Goal: Task Accomplishment & Management: Manage account settings

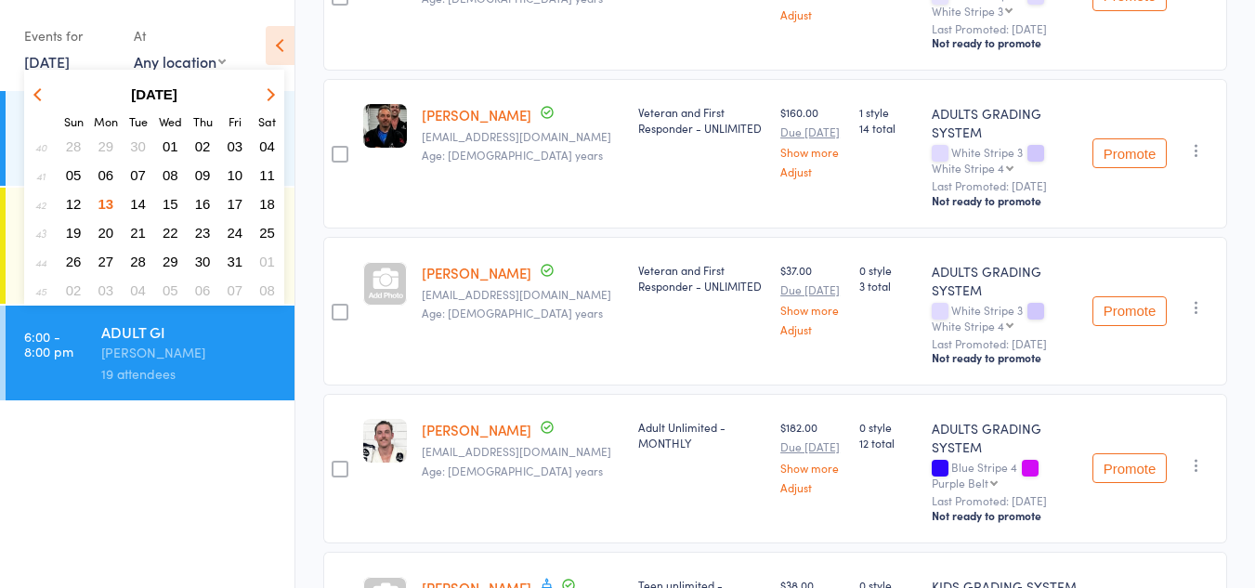
scroll to position [1838, 0]
click at [136, 204] on span "14" at bounding box center [138, 204] width 16 height 16
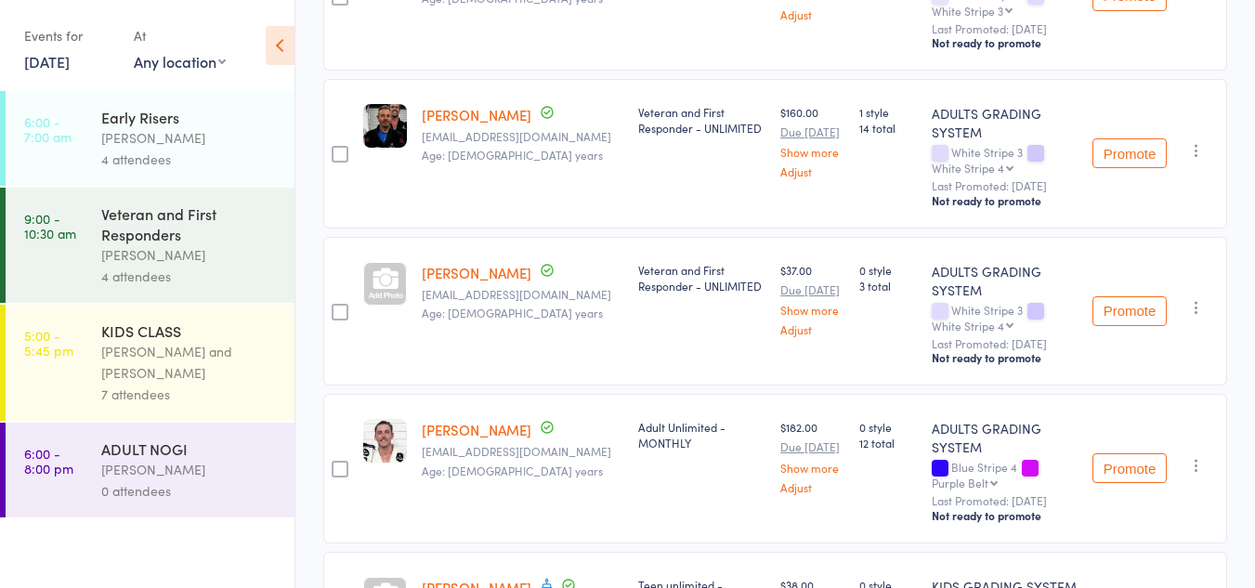
click at [140, 384] on div "7 attendees" at bounding box center [189, 394] width 177 height 21
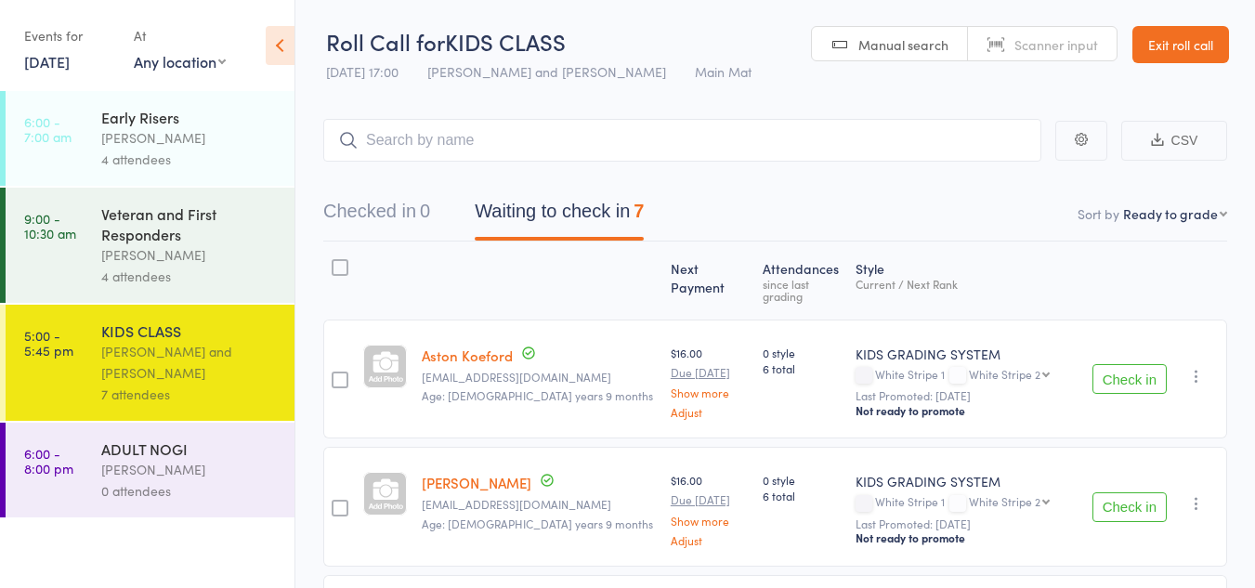
click at [1177, 36] on link "Exit roll call" at bounding box center [1180, 44] width 97 height 37
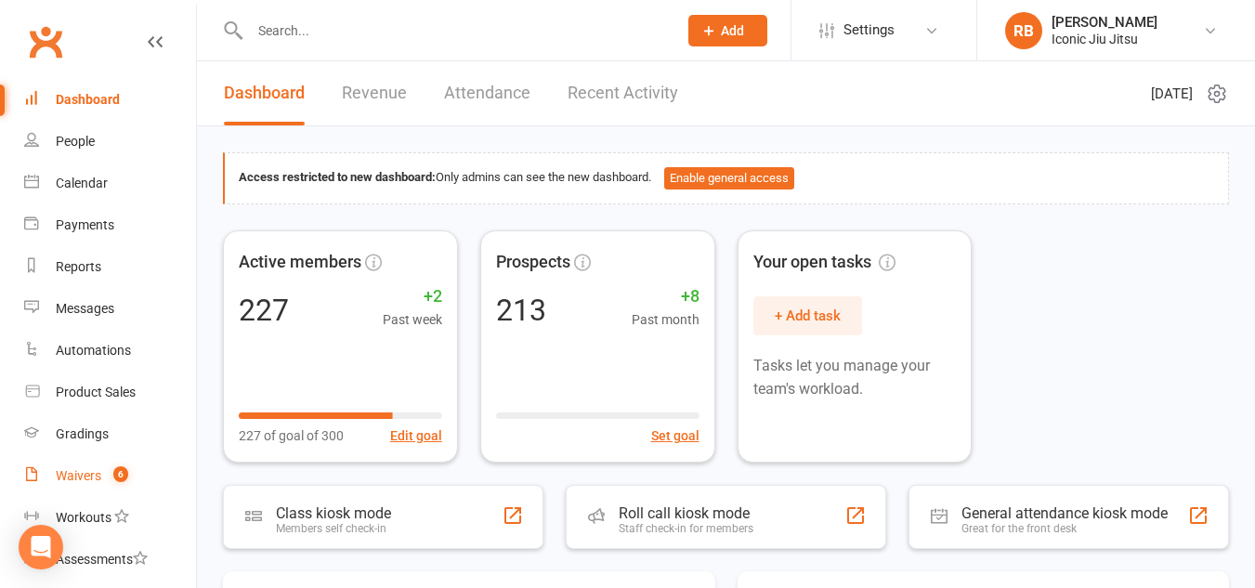
click at [89, 475] on div "Waivers" at bounding box center [79, 475] width 46 height 15
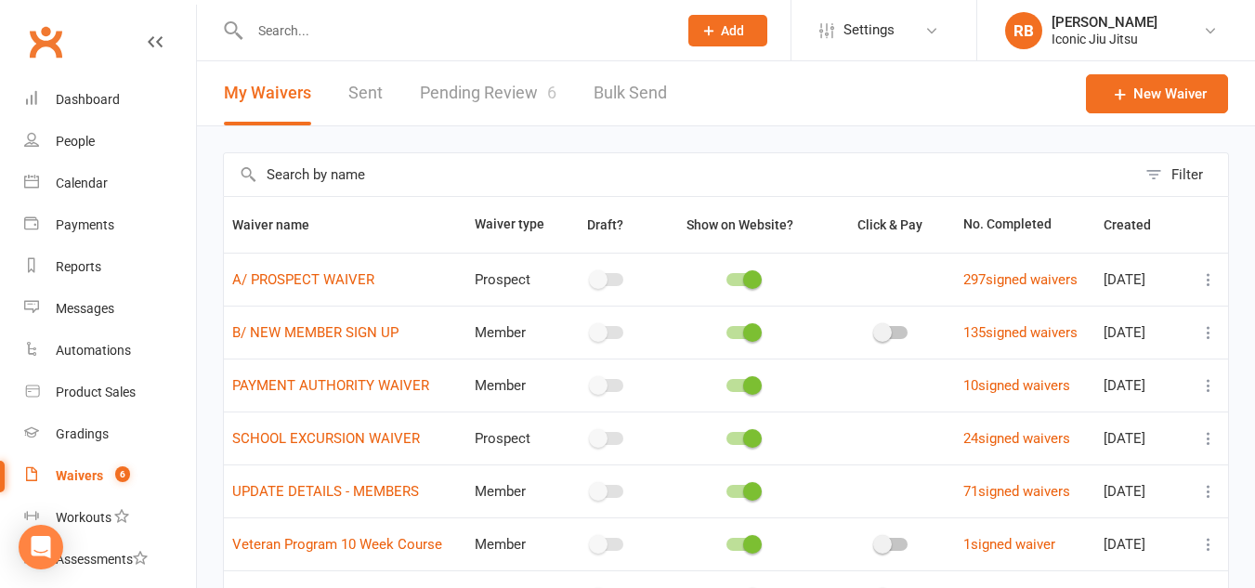
click at [519, 96] on link "Pending Review 6" at bounding box center [488, 93] width 137 height 64
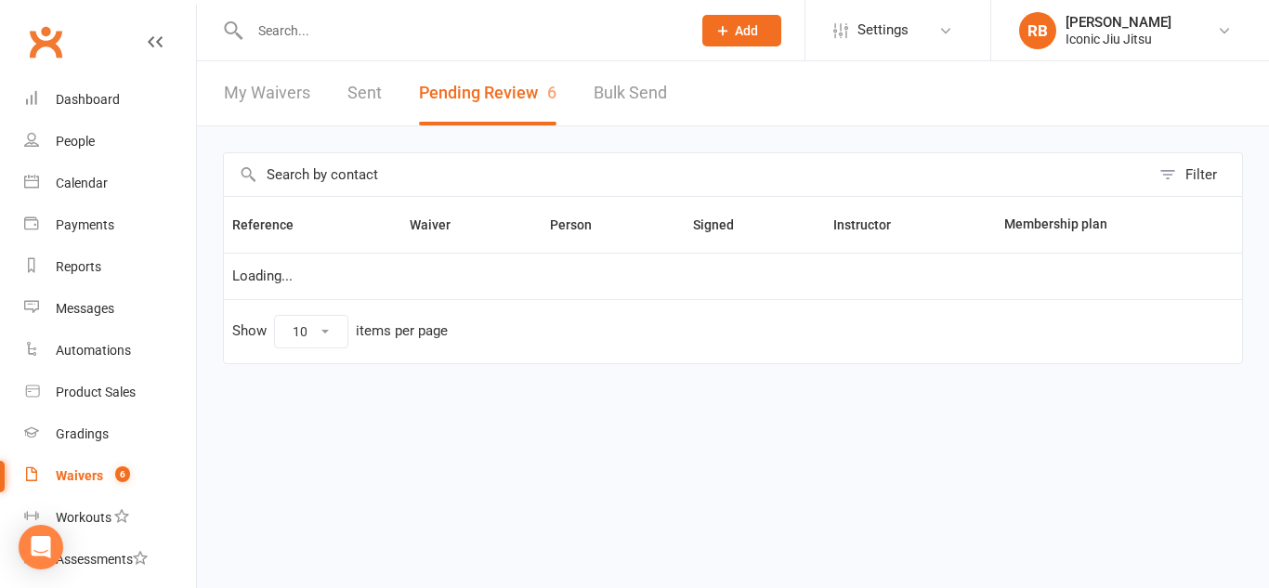
select select "100"
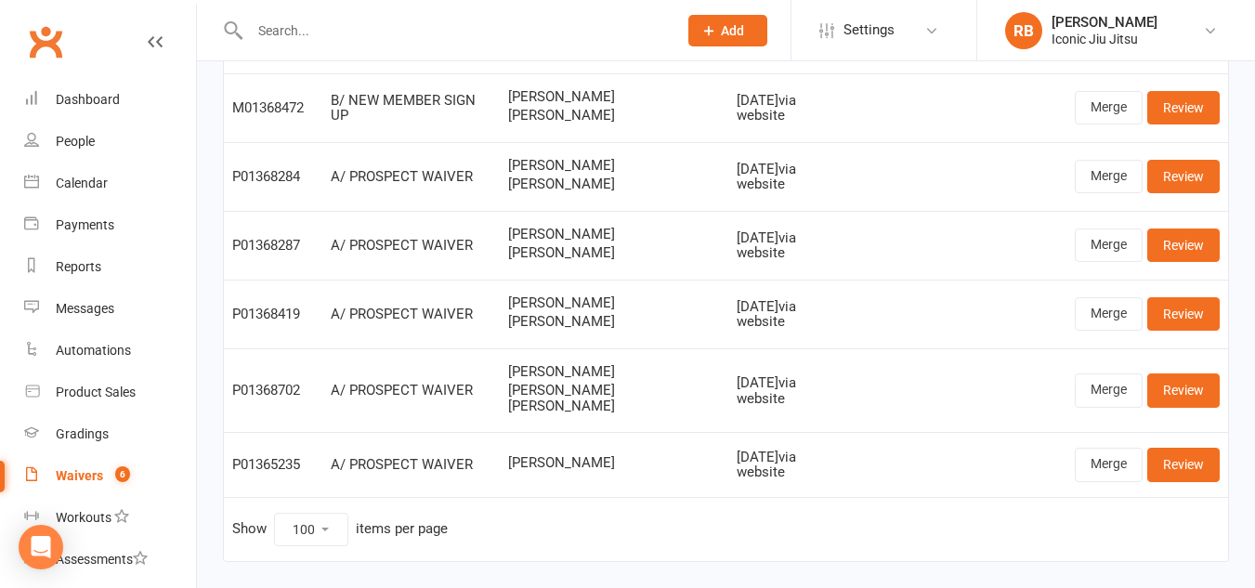
scroll to position [93, 0]
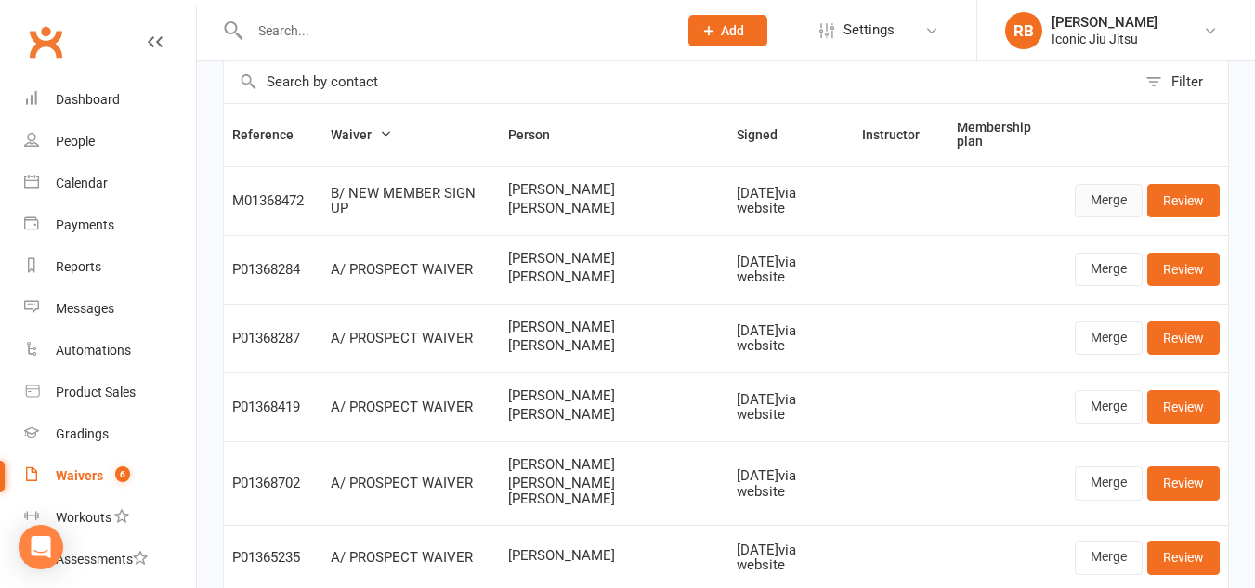
click at [1118, 192] on link "Merge" at bounding box center [1109, 200] width 68 height 33
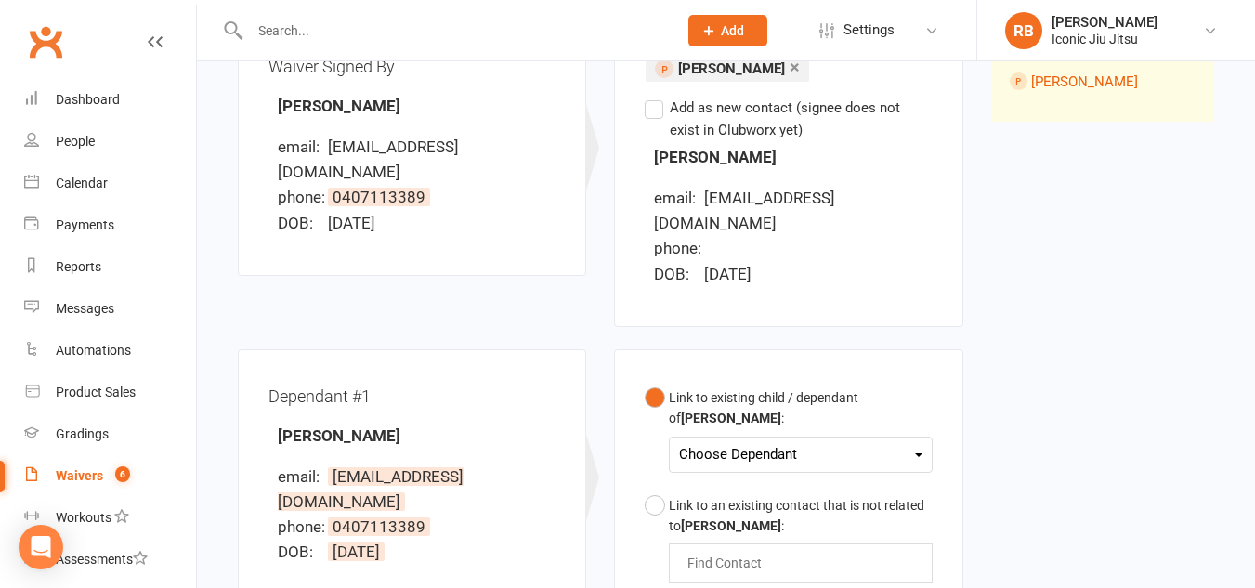
scroll to position [372, 0]
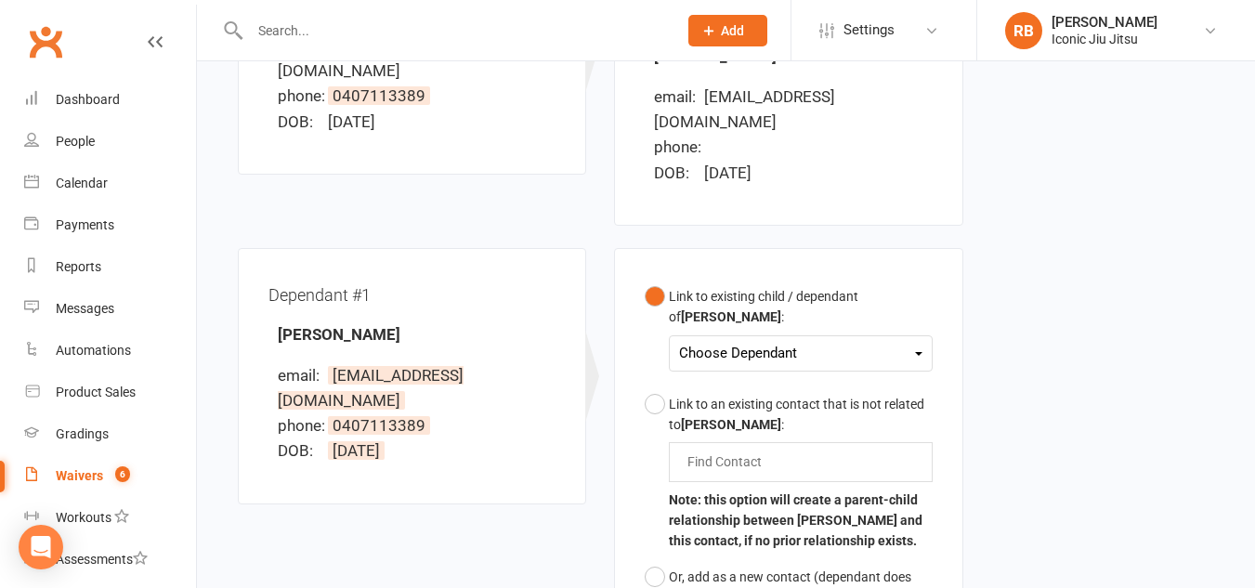
click at [724, 347] on div "Choose Dependant" at bounding box center [800, 353] width 242 height 25
click at [747, 397] on link "Lucius Christopher" at bounding box center [772, 397] width 184 height 40
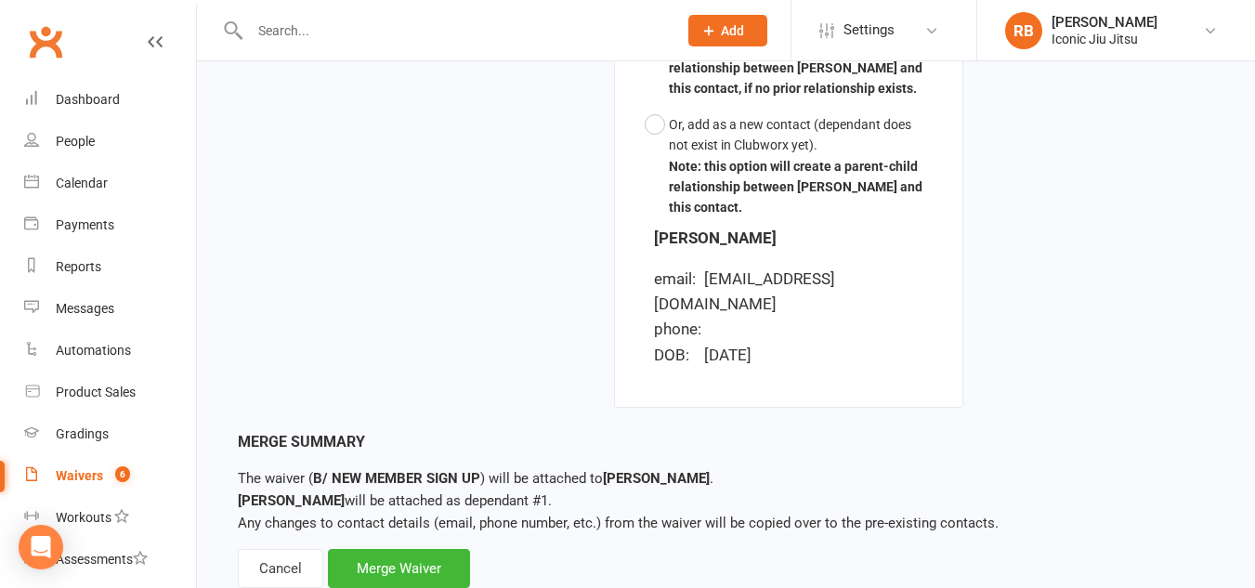
scroll to position [902, 0]
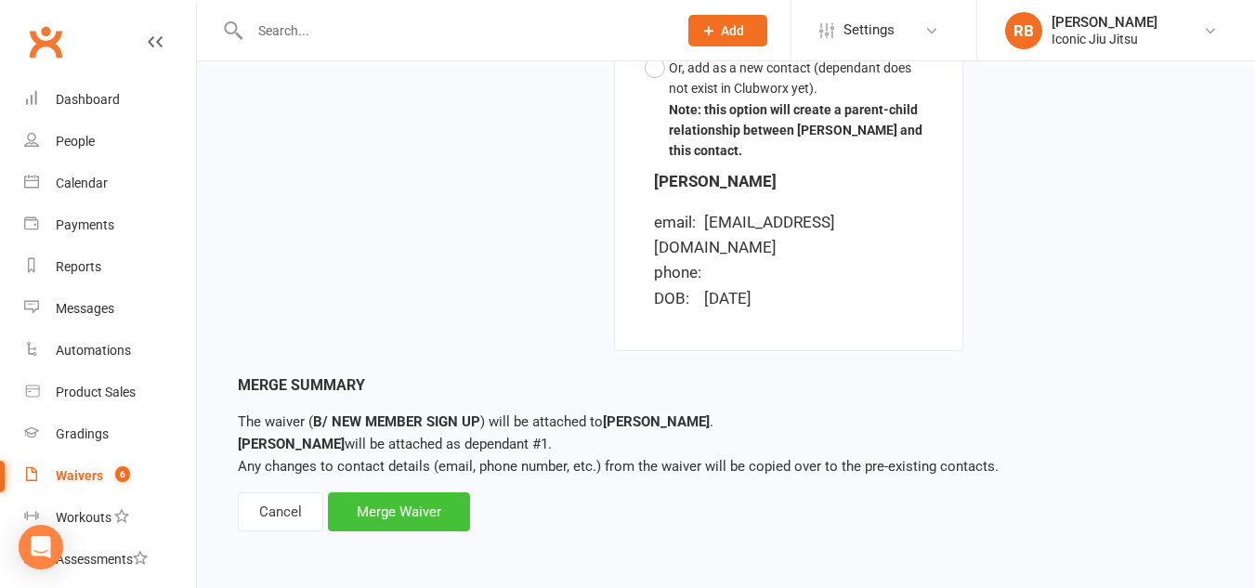
click at [385, 515] on div "Merge Waiver" at bounding box center [399, 511] width 142 height 39
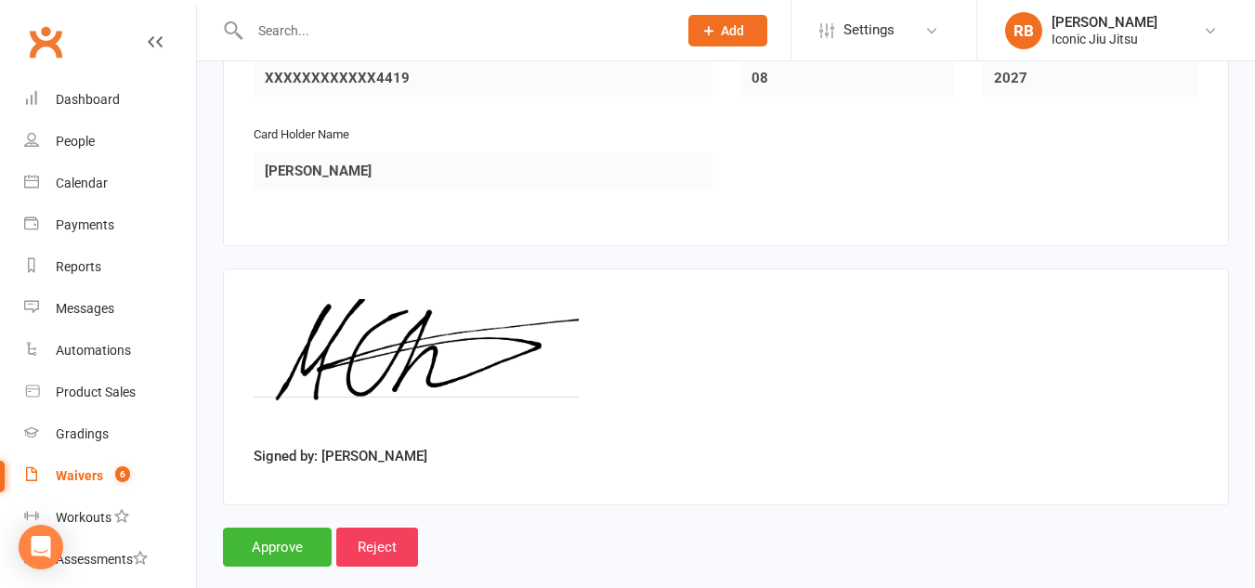
scroll to position [2694, 0]
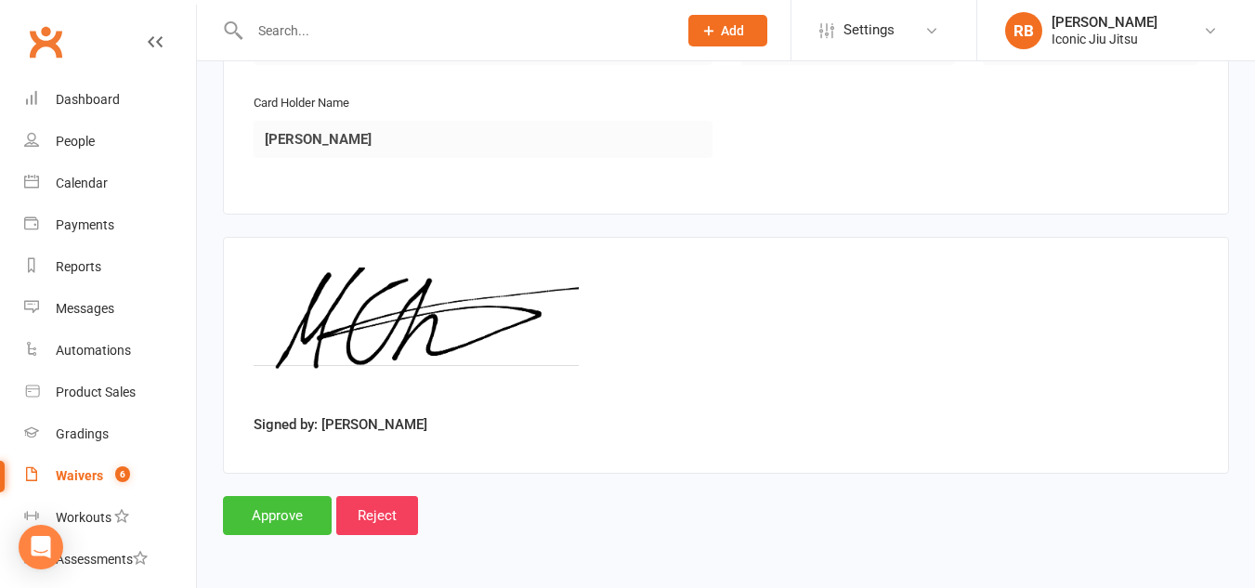
click at [278, 515] on input "Approve" at bounding box center [277, 515] width 109 height 39
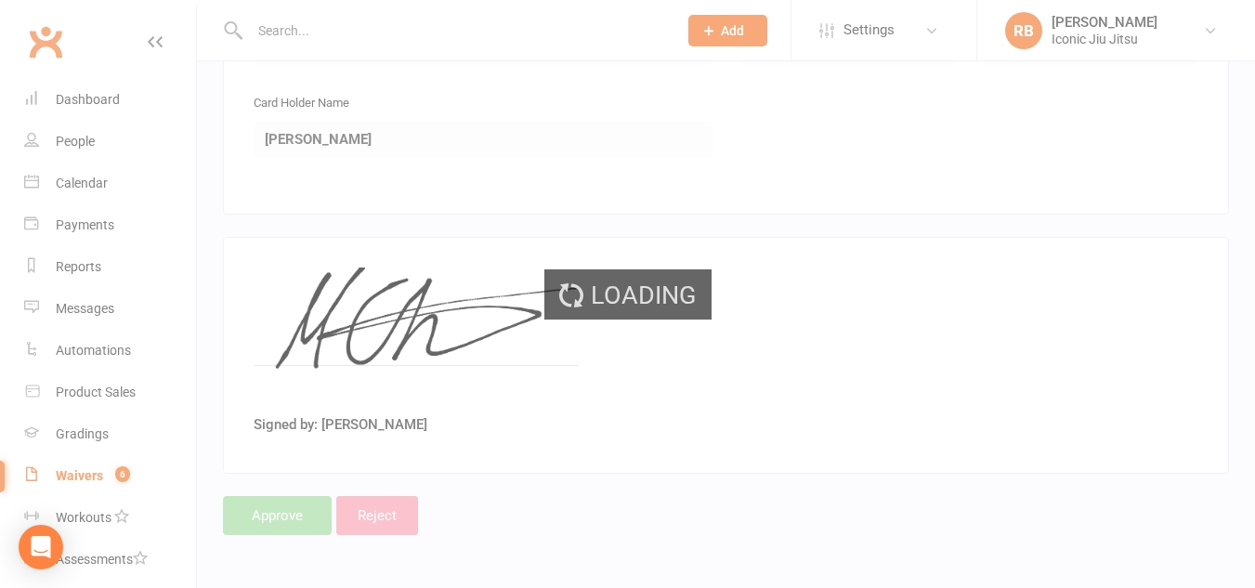
select select "100"
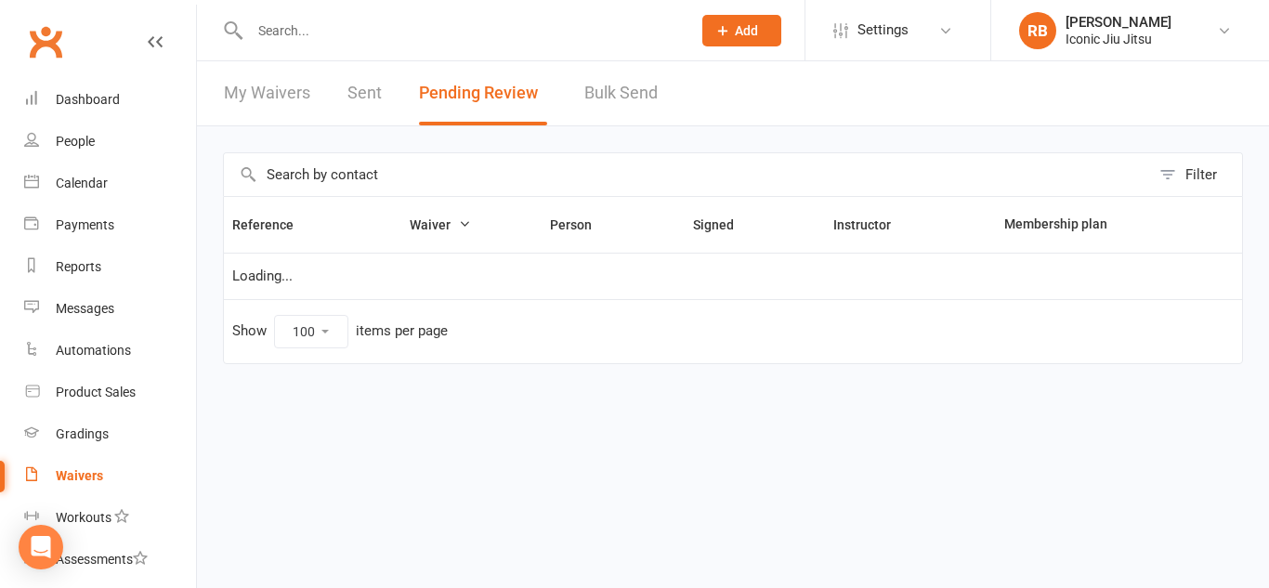
select select "100"
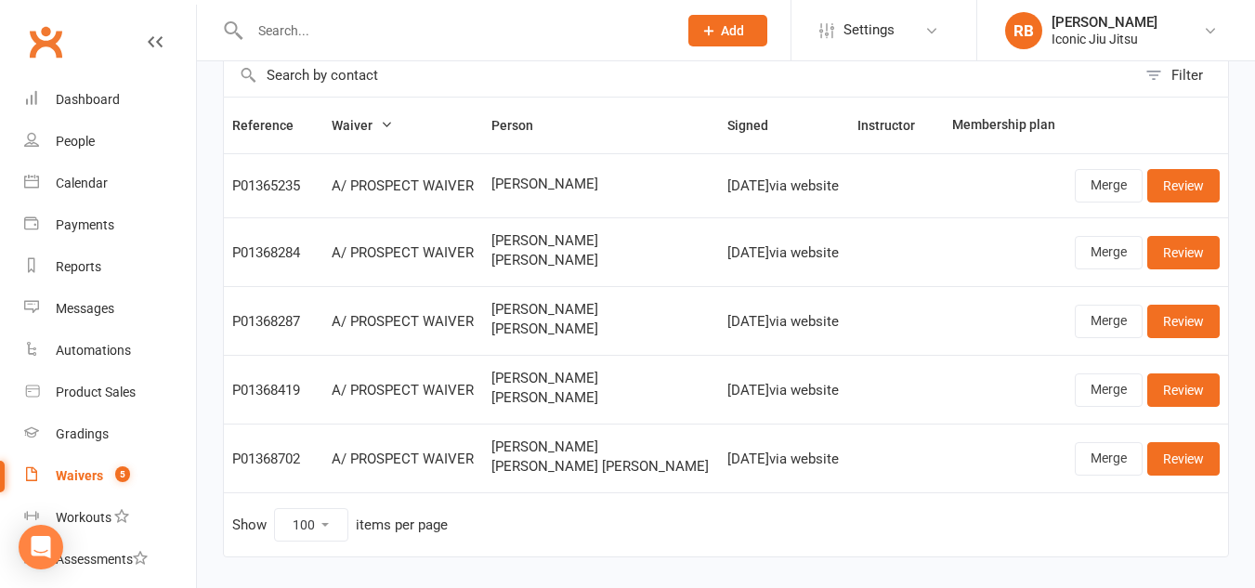
scroll to position [56, 0]
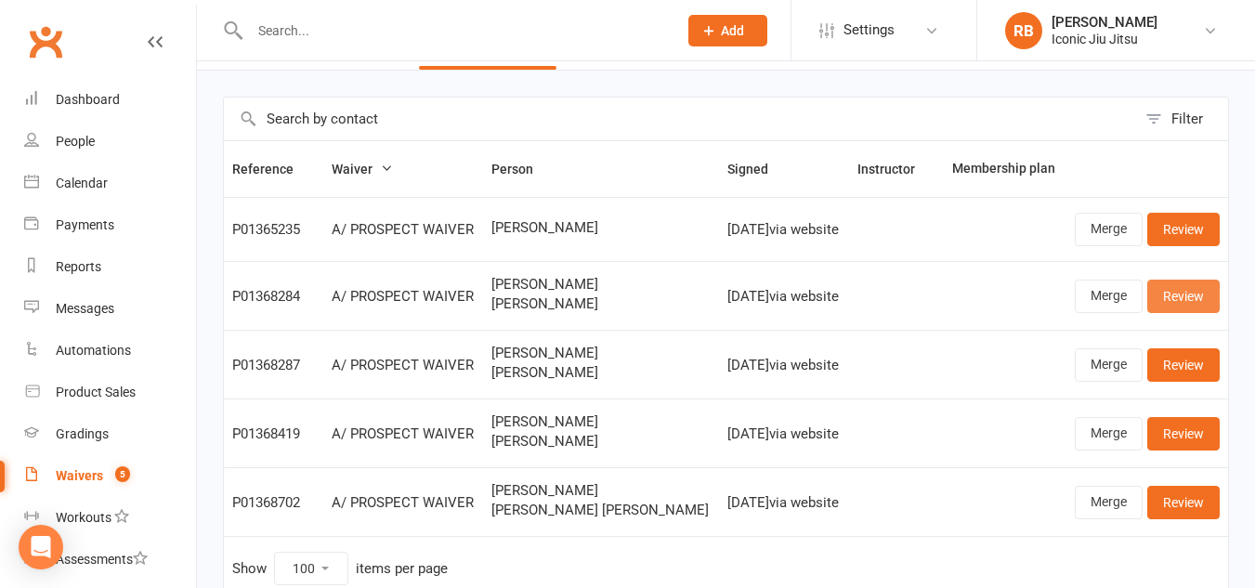
click at [1194, 297] on link "Review" at bounding box center [1183, 296] width 72 height 33
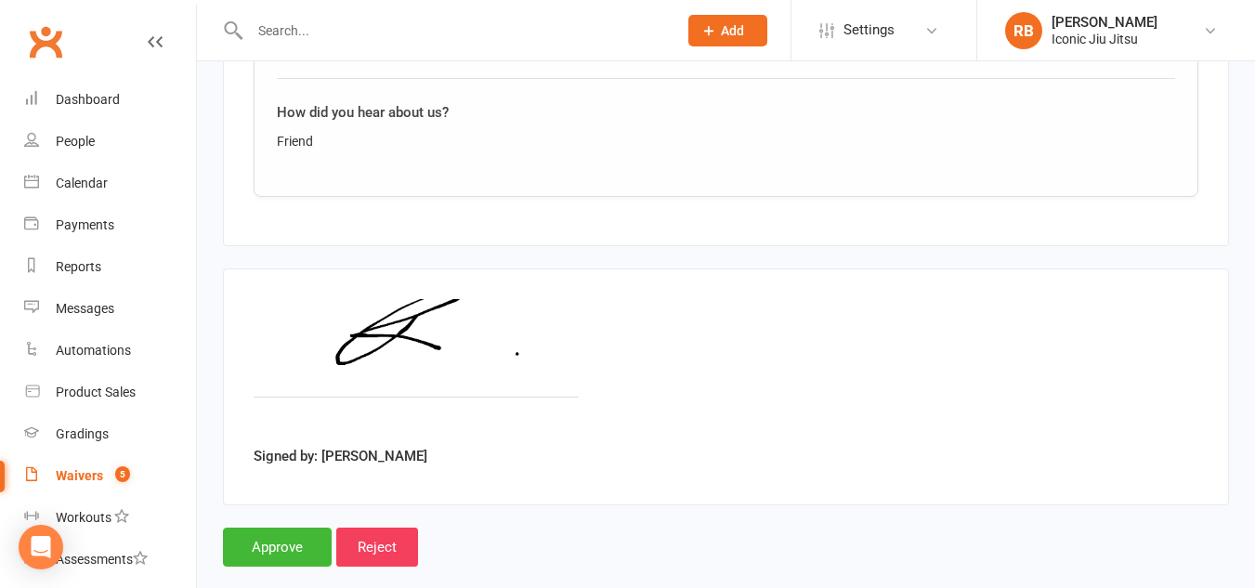
scroll to position [2075, 0]
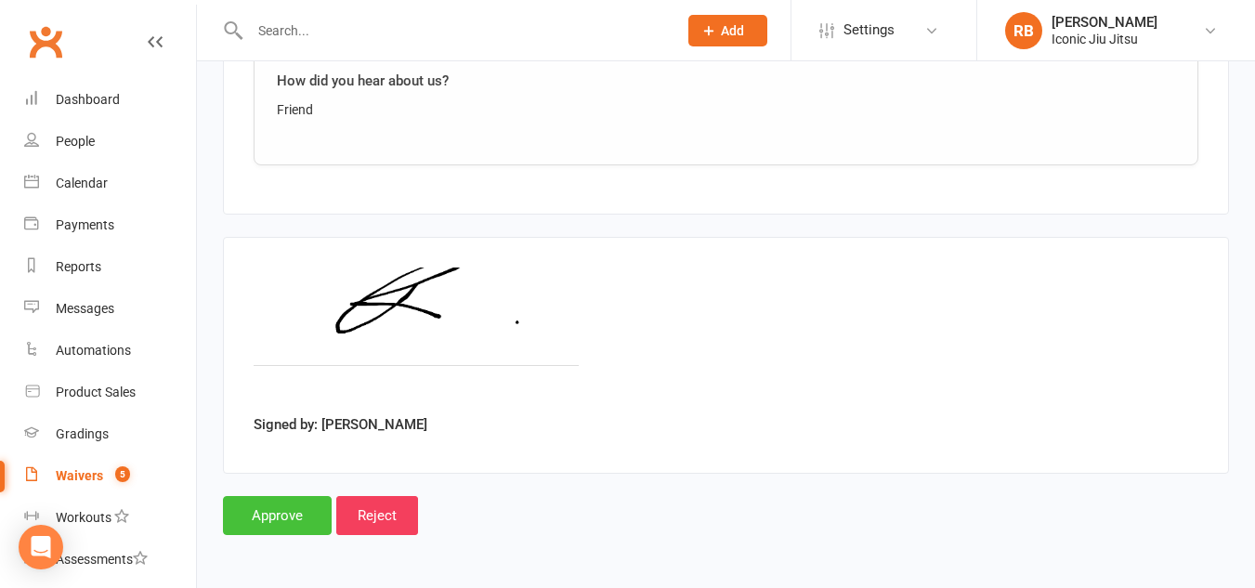
click at [249, 520] on input "Approve" at bounding box center [277, 515] width 109 height 39
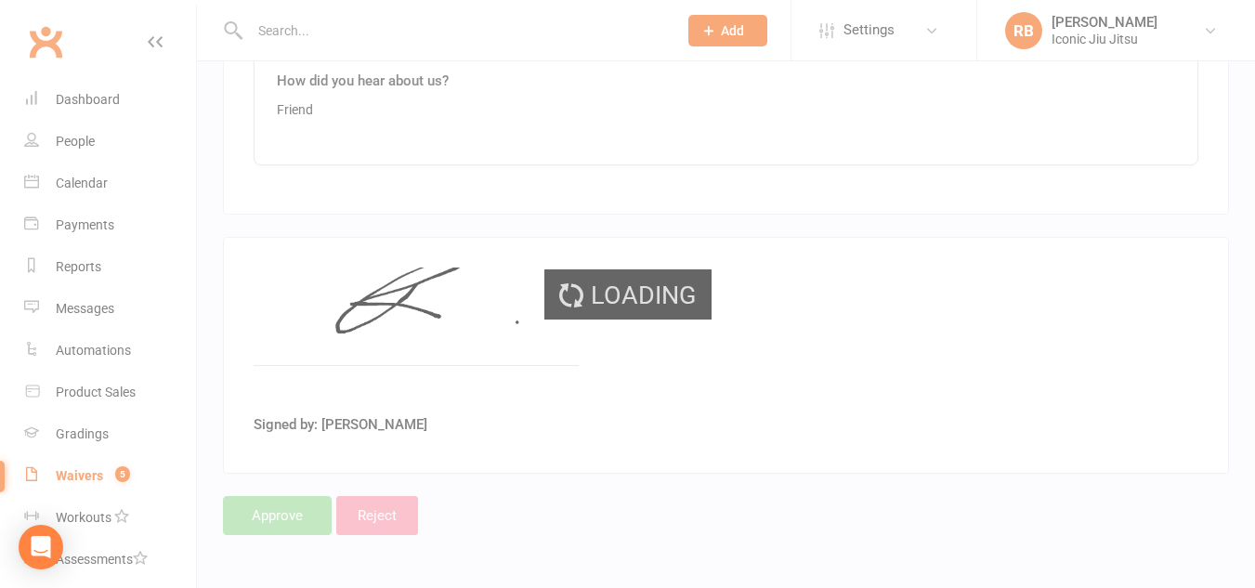
select select "100"
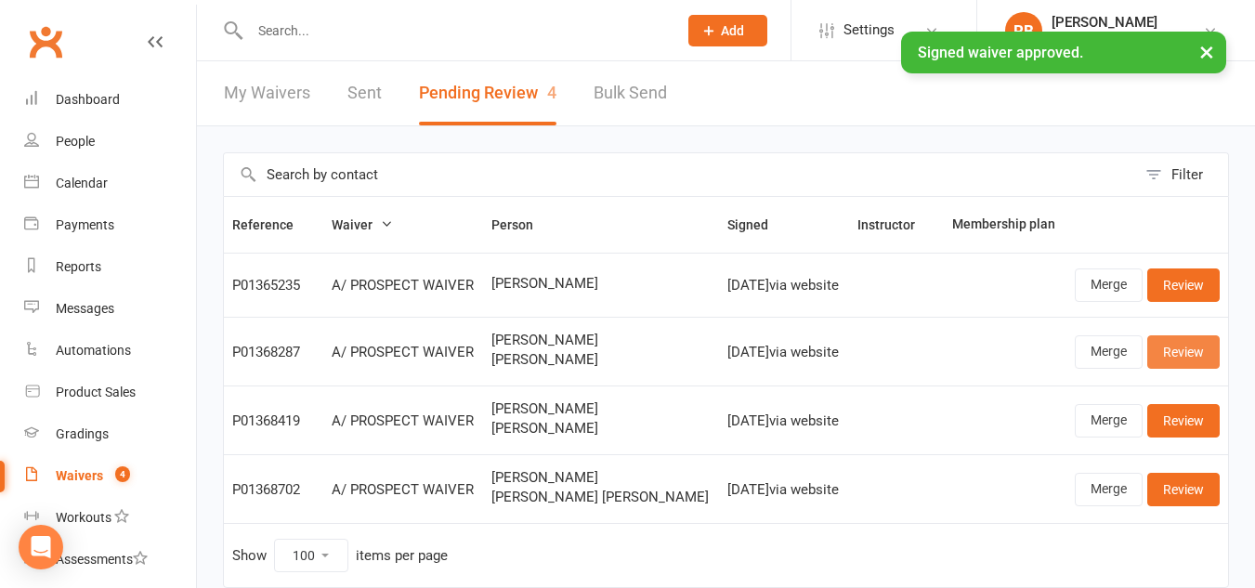
click at [1185, 355] on link "Review" at bounding box center [1183, 351] width 72 height 33
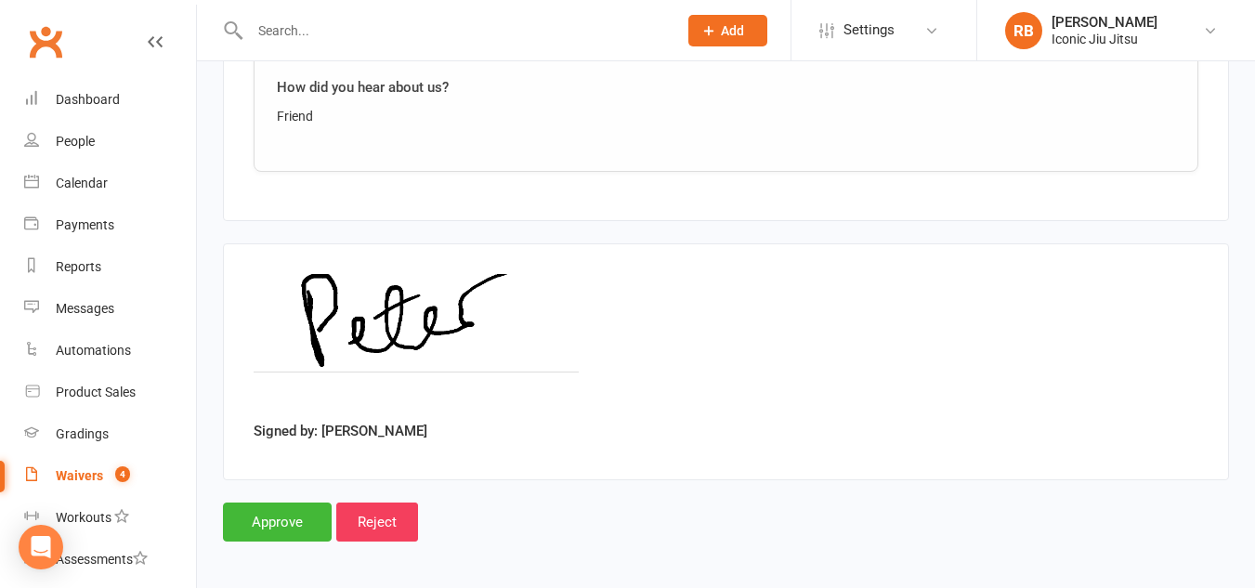
scroll to position [2075, 0]
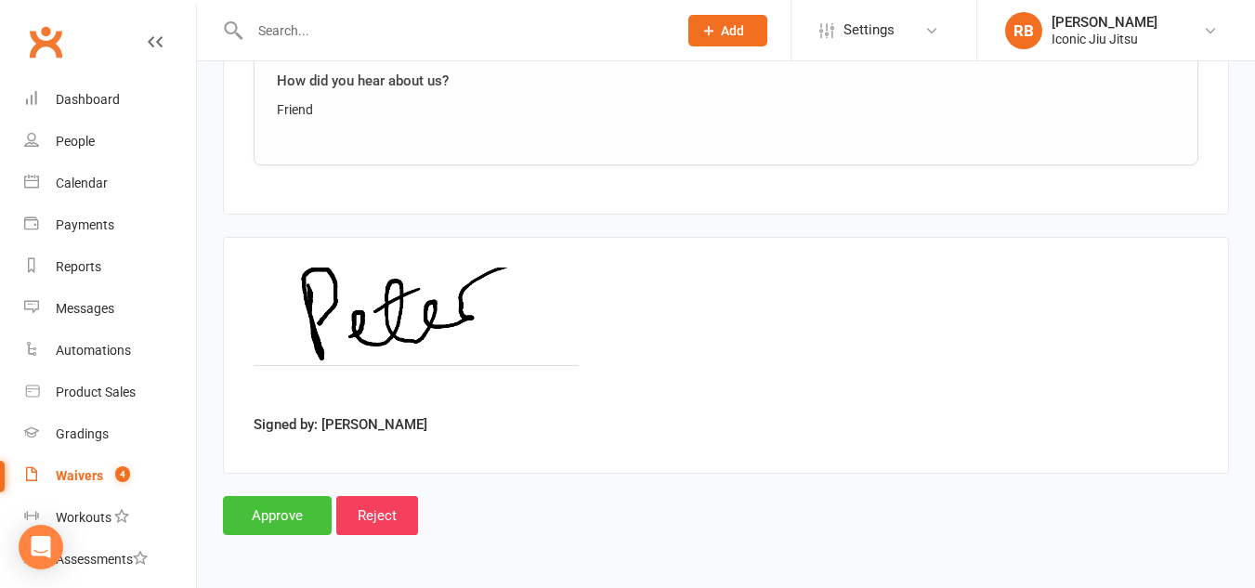
click at [294, 515] on input "Approve" at bounding box center [277, 515] width 109 height 39
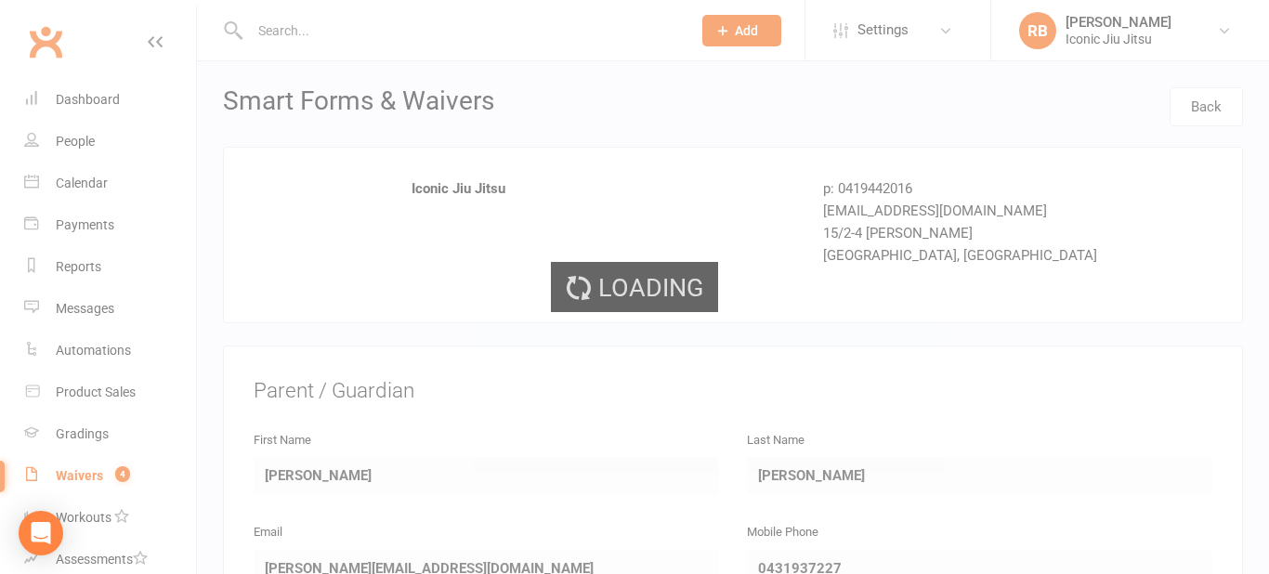
select select "100"
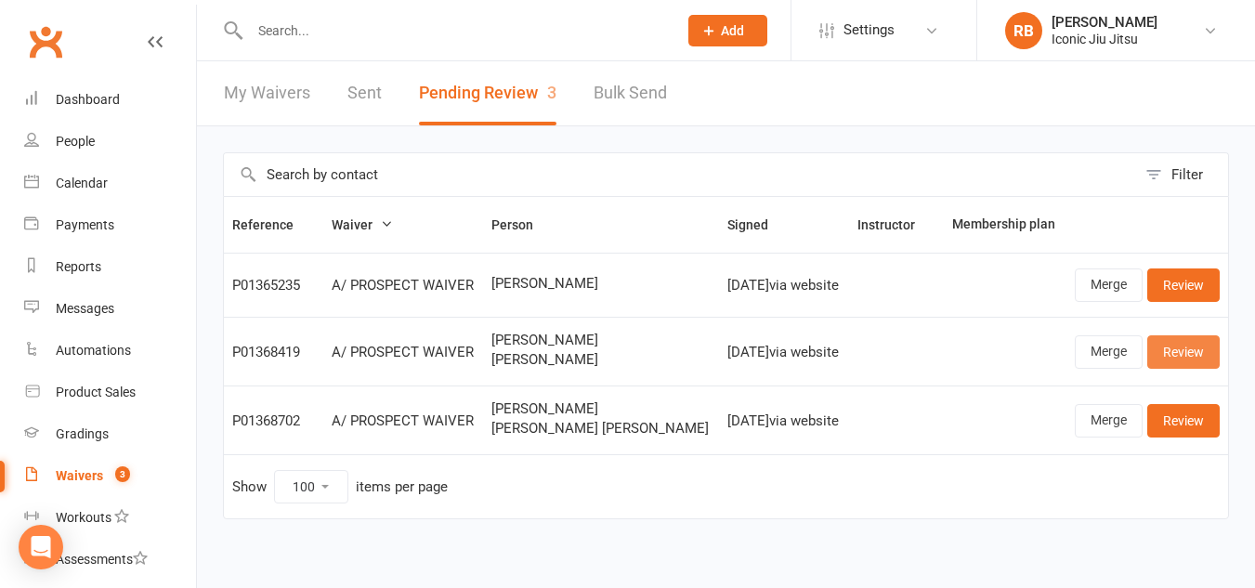
click at [1195, 342] on link "Review" at bounding box center [1183, 351] width 72 height 33
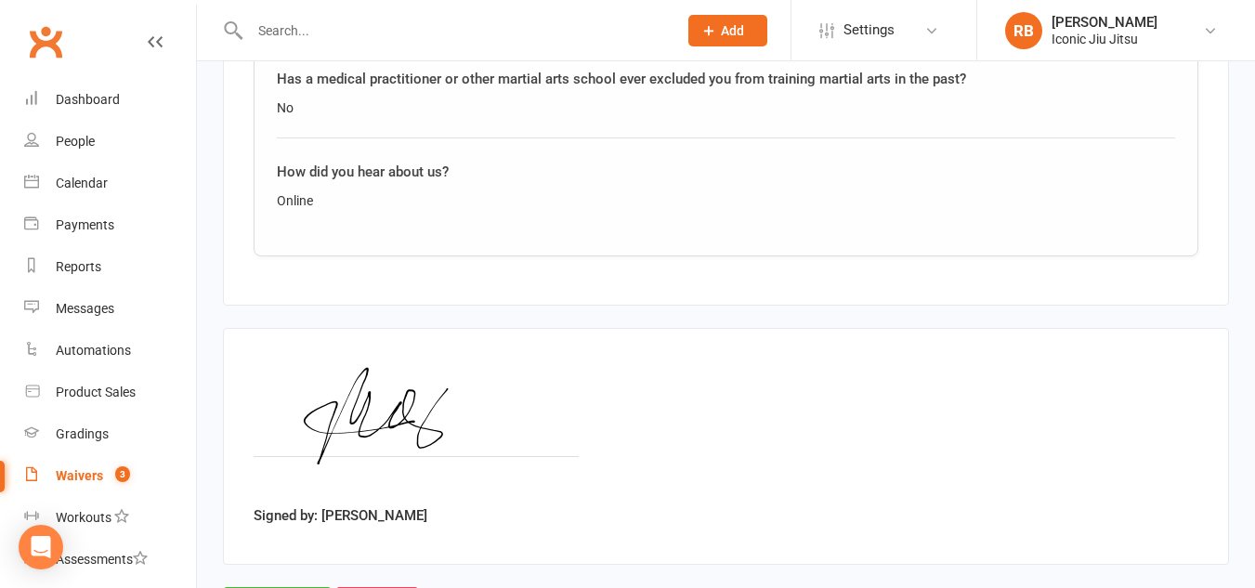
scroll to position [2075, 0]
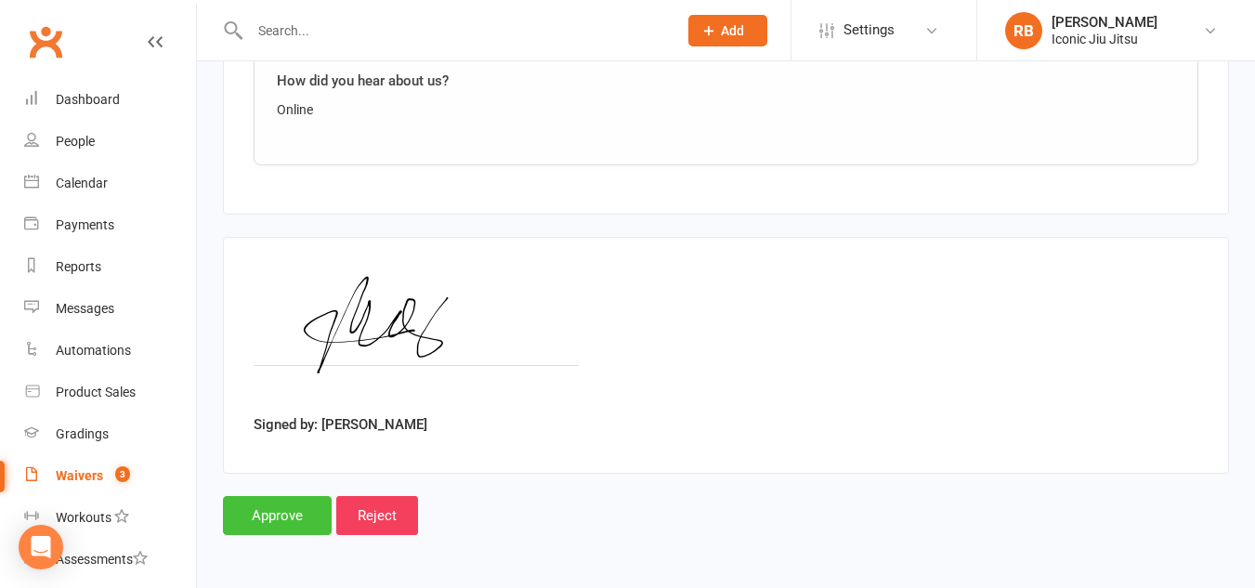
click at [280, 515] on input "Approve" at bounding box center [277, 515] width 109 height 39
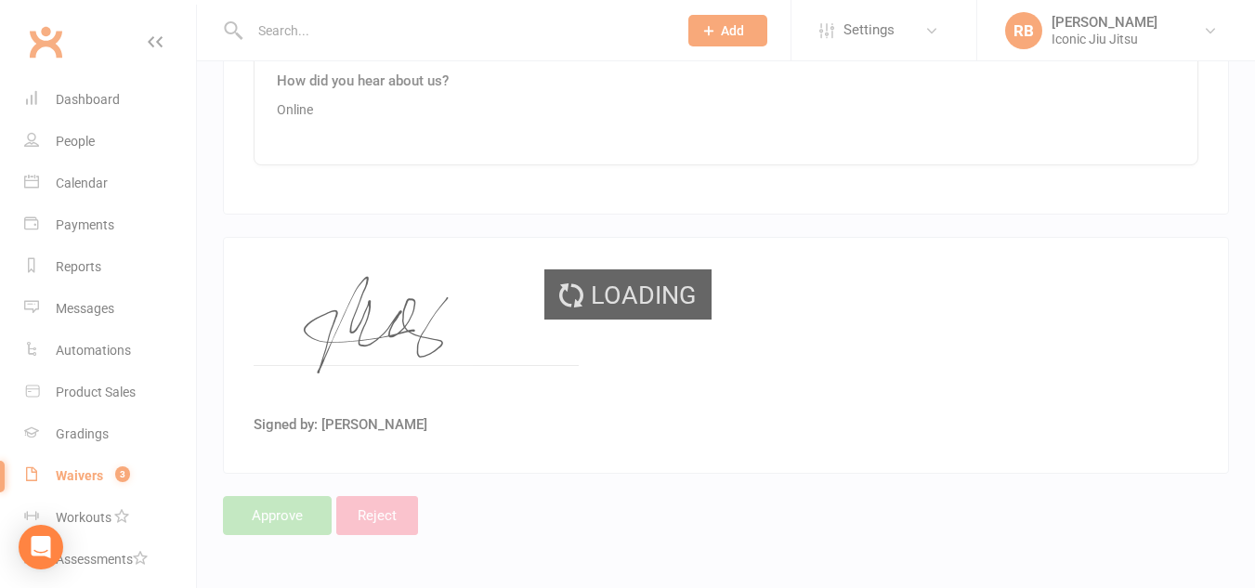
select select "100"
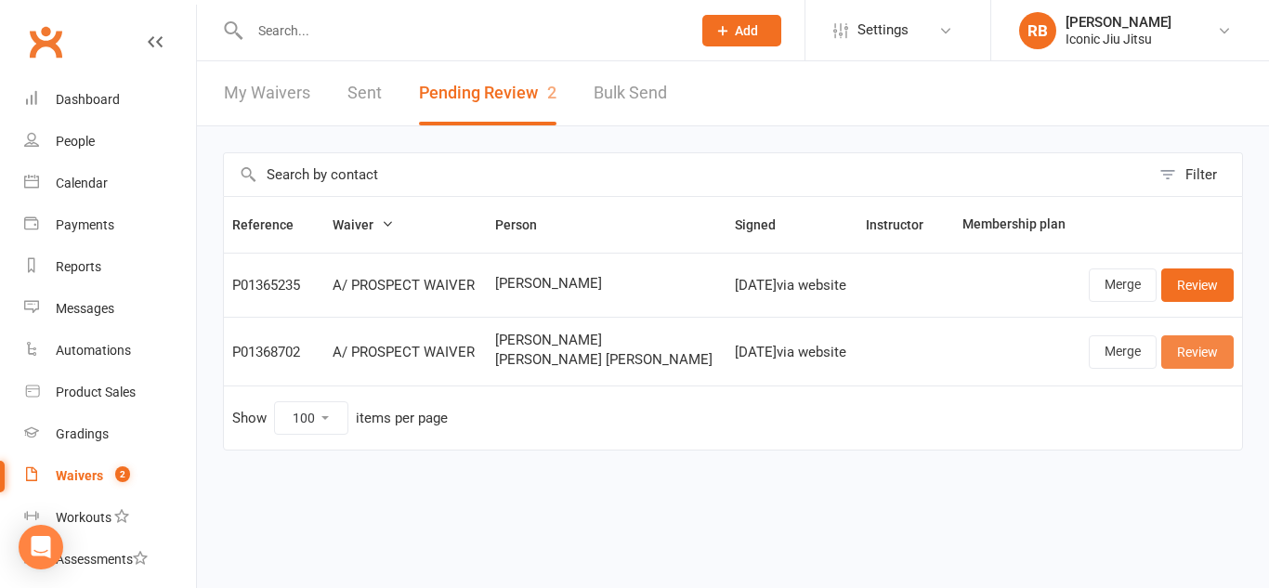
click at [1196, 351] on link "Review" at bounding box center [1197, 351] width 72 height 33
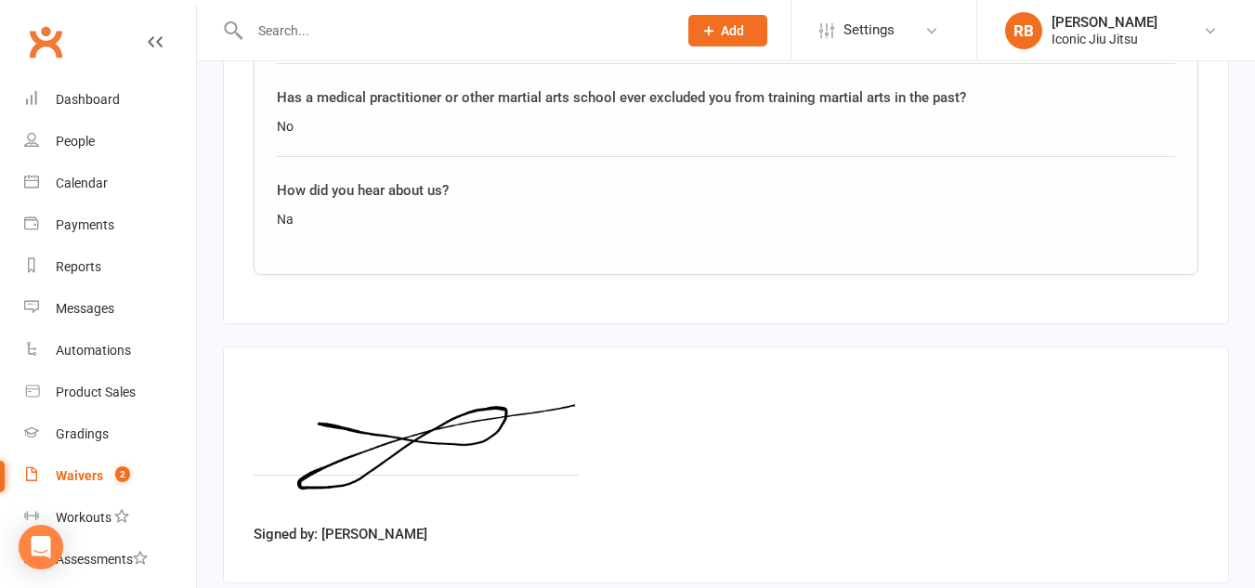
scroll to position [2075, 0]
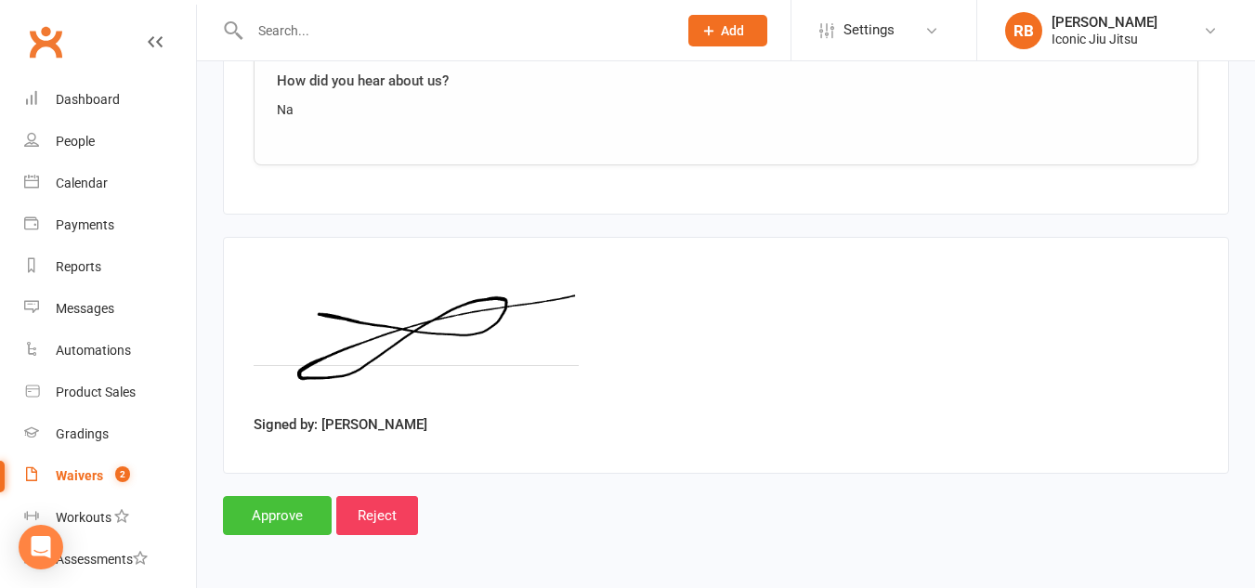
click at [258, 505] on input "Approve" at bounding box center [277, 515] width 109 height 39
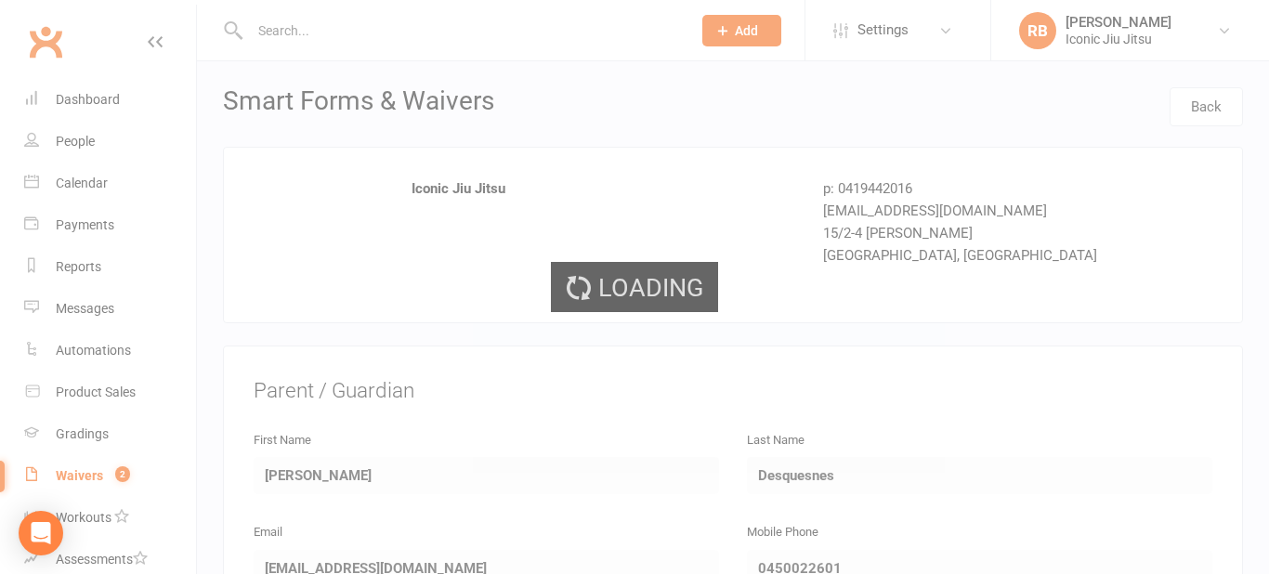
select select "100"
